Goal: Information Seeking & Learning: Check status

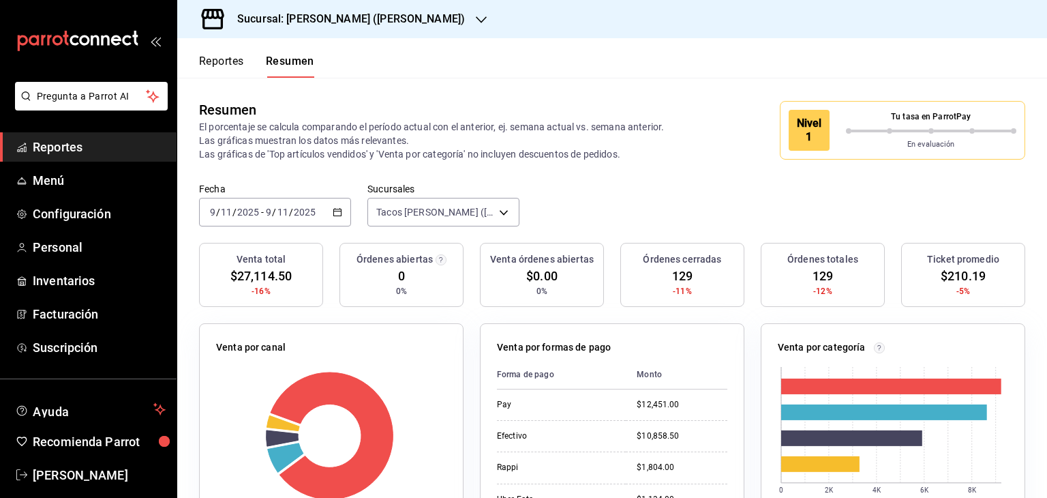
click at [57, 153] on span "Reportes" at bounding box center [99, 147] width 133 height 18
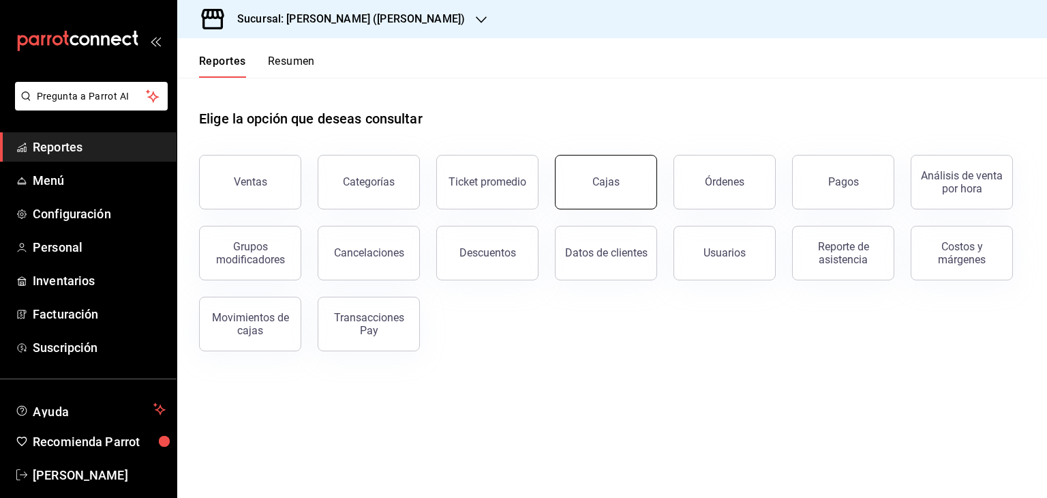
click at [613, 177] on div "Cajas" at bounding box center [607, 182] width 28 height 16
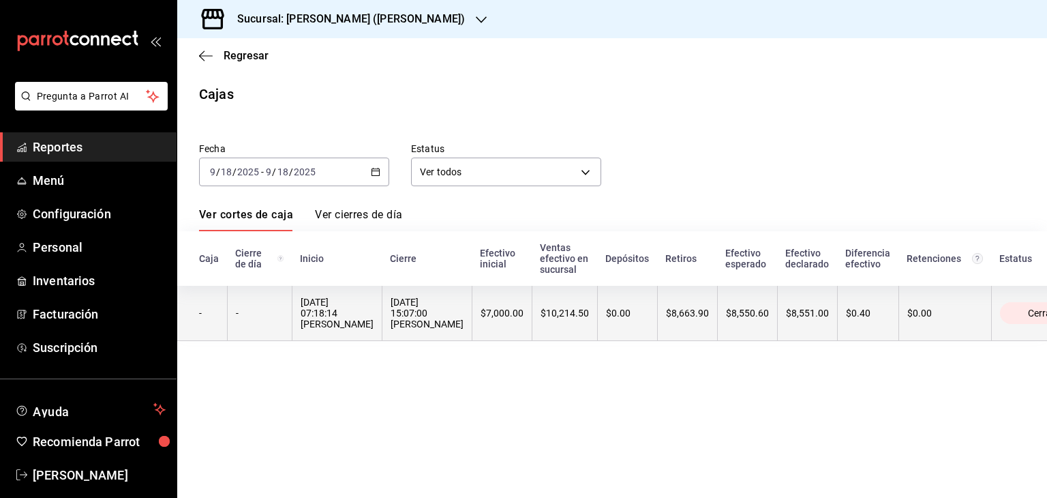
click at [559, 321] on th "$10,214.50" at bounding box center [564, 313] width 65 height 55
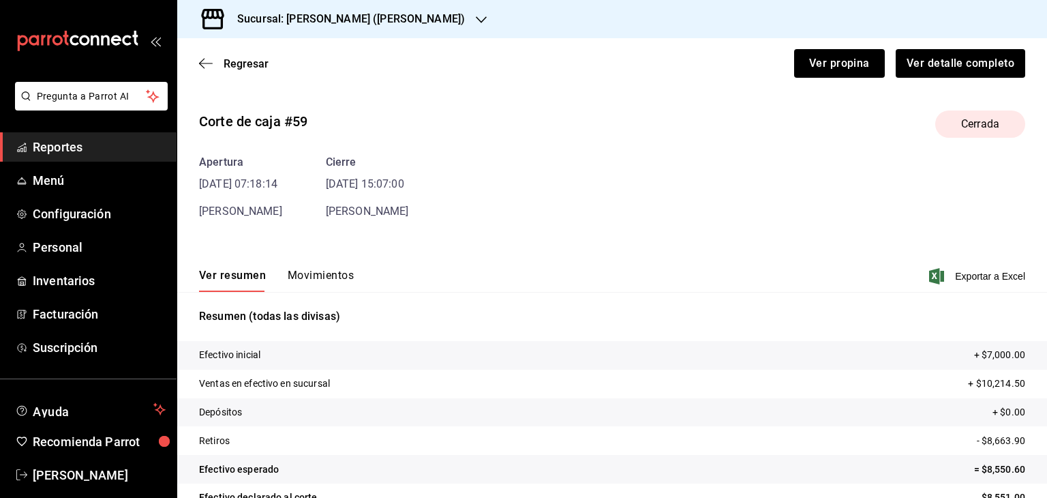
click at [327, 270] on button "Movimientos" at bounding box center [321, 280] width 66 height 23
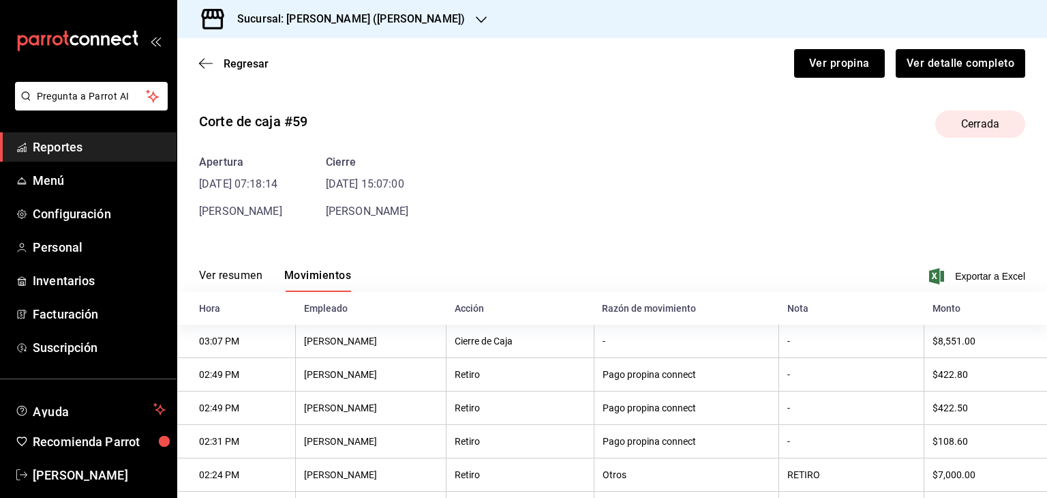
click at [836, 257] on div "Ver resumen Movimientos Exportar a Excel" at bounding box center [612, 272] width 870 height 40
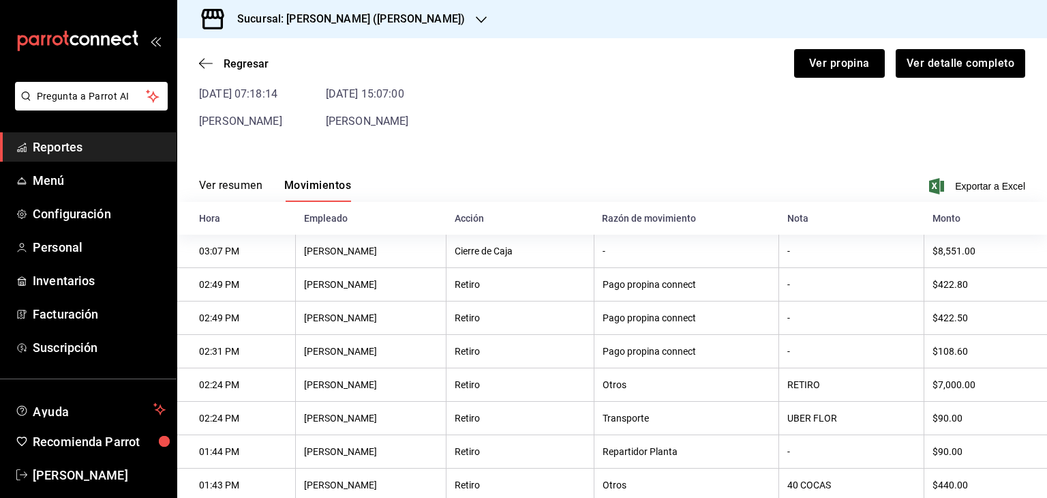
scroll to position [89, 0]
